Goal: Navigation & Orientation: Find specific page/section

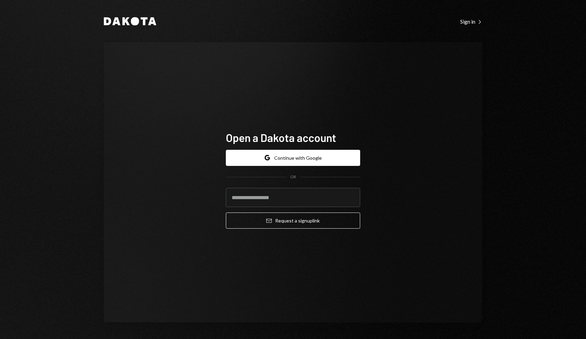
click at [135, 191] on div "Open a Dakota account Google Continue with Google OR Email Request a sign up li…" at bounding box center [293, 182] width 378 height 280
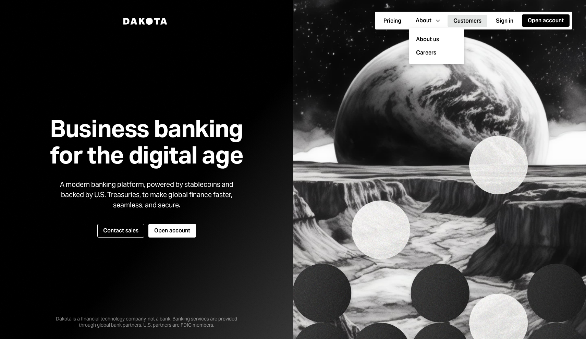
click at [470, 21] on button "Customers" at bounding box center [467, 21] width 40 height 12
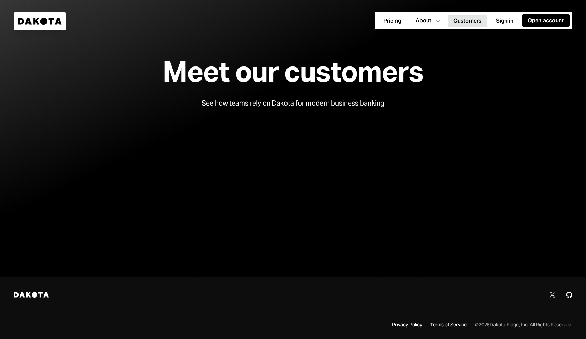
click at [470, 21] on button "Customers" at bounding box center [467, 21] width 40 height 12
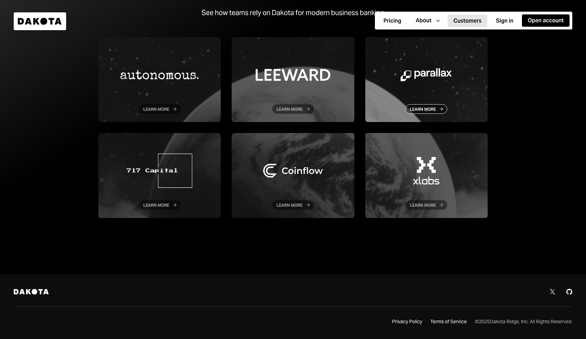
scroll to position [90, 0]
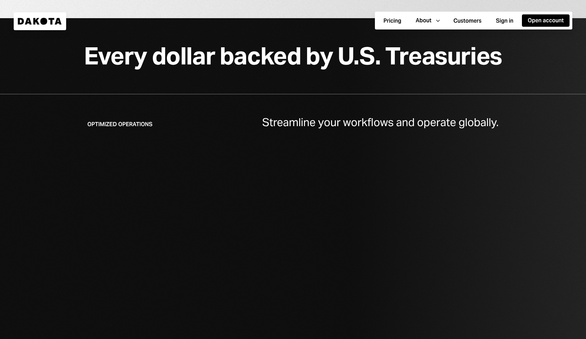
scroll to position [738, 0]
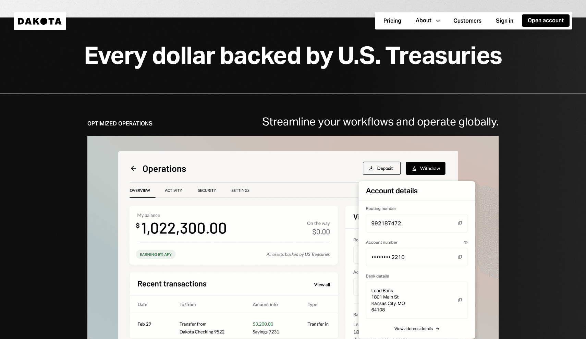
click at [138, 127] on div "Optimized Operations" at bounding box center [119, 124] width 65 height 8
